Goal: Find specific page/section: Find specific page/section

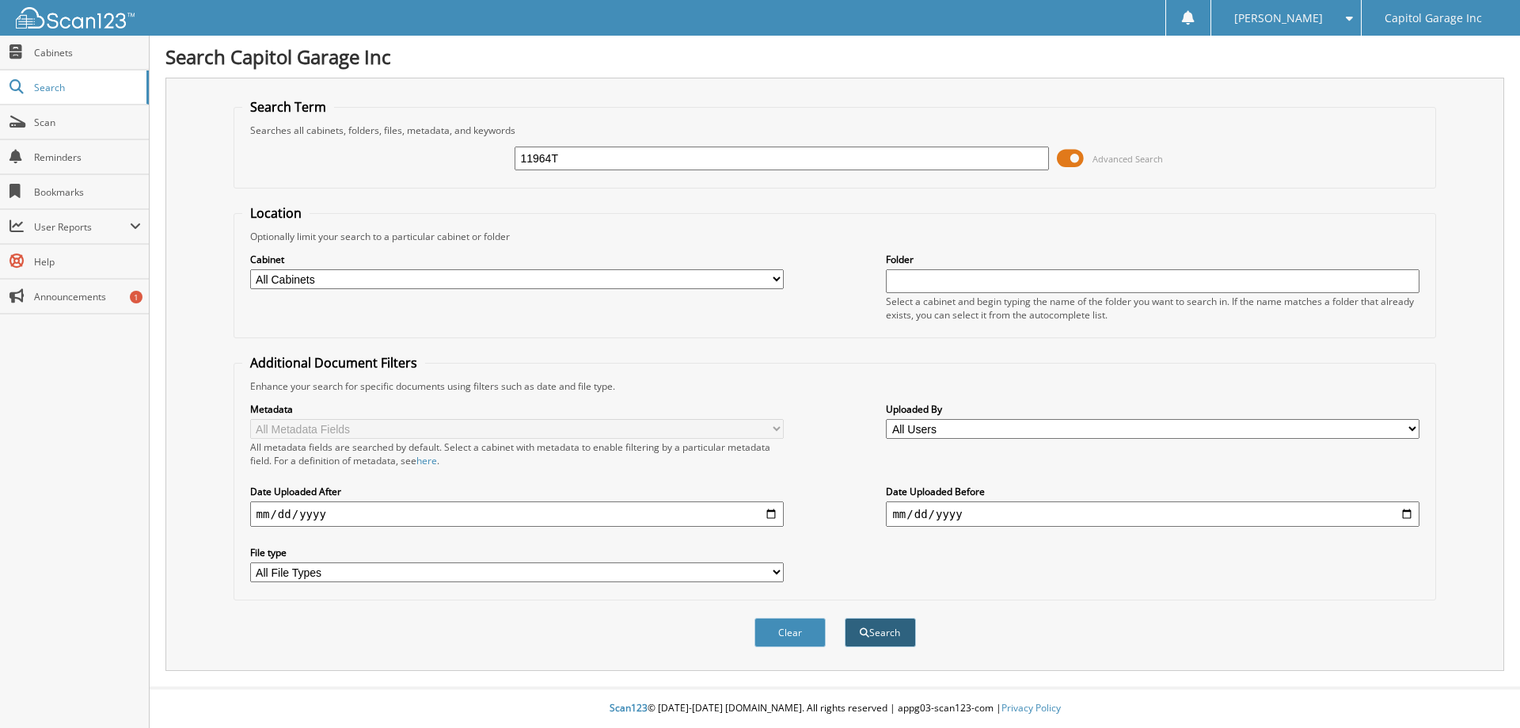
type input "11964T"
click at [895, 621] on button "Search" at bounding box center [880, 631] width 71 height 29
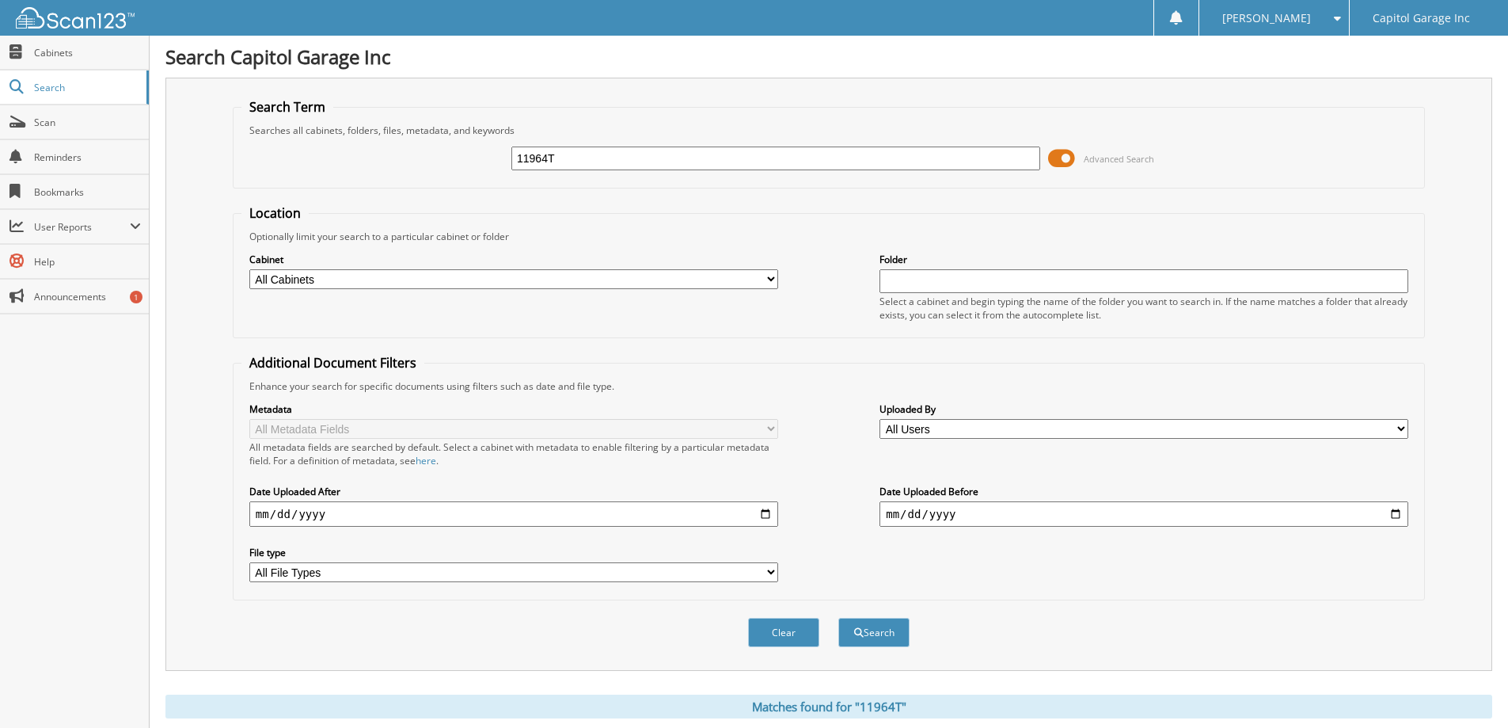
scroll to position [219, 0]
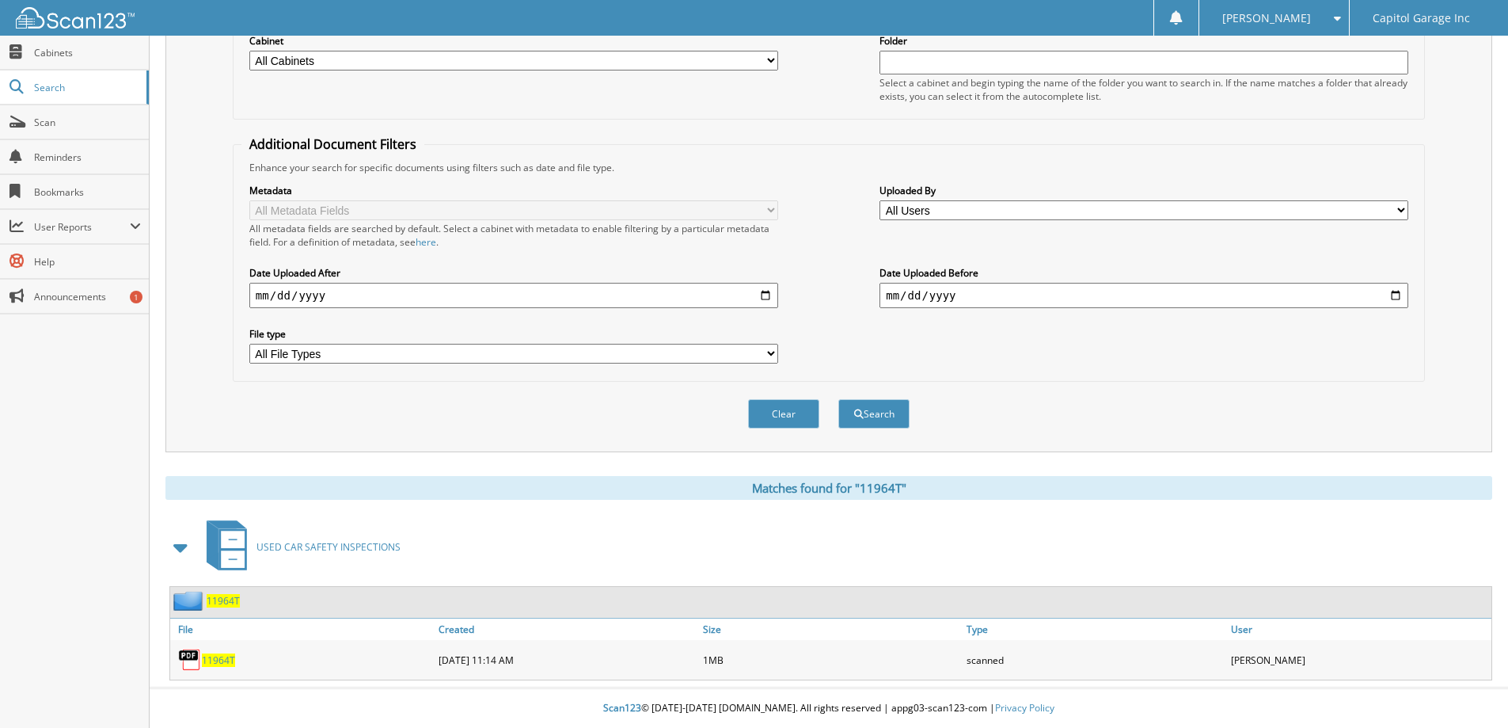
click at [215, 658] on span "11964T" at bounding box center [218, 659] width 33 height 13
click at [1442, 238] on div "Search Term Searches all cabinets, folders, files, metadata, and keywords 11964…" at bounding box center [828, 155] width 1327 height 593
